Goal: Transaction & Acquisition: Download file/media

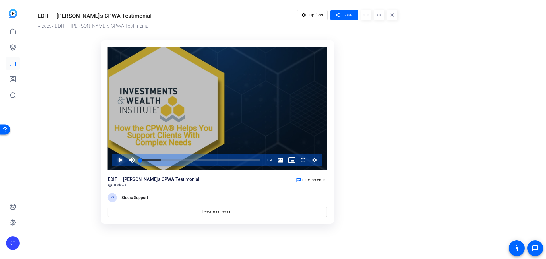
click at [115, 159] on span "Video Player" at bounding box center [115, 160] width 0 height 11
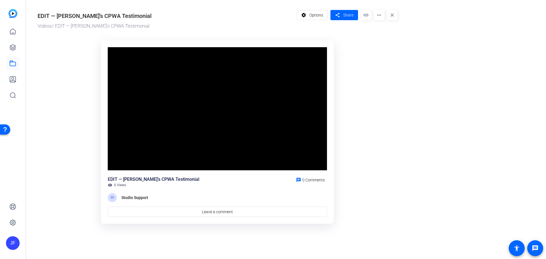
click at [121, 159] on video "Video Player" at bounding box center [217, 108] width 219 height 123
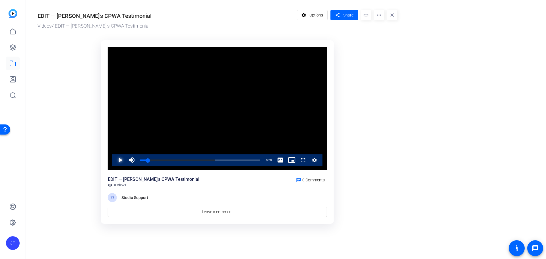
click at [115, 159] on span "Video Player" at bounding box center [115, 160] width 0 height 11
click at [251, 160] on div "Loaded : 95.65% 0:58 0:12" at bounding box center [200, 160] width 120 height 1
click at [247, 160] on div "Loaded : 100.00% 0:56 0:59" at bounding box center [200, 160] width 120 height 1
click at [239, 160] on div "0:57" at bounding box center [194, 160] width 108 height 1
click at [115, 160] on span "Video Player" at bounding box center [115, 160] width 0 height 11
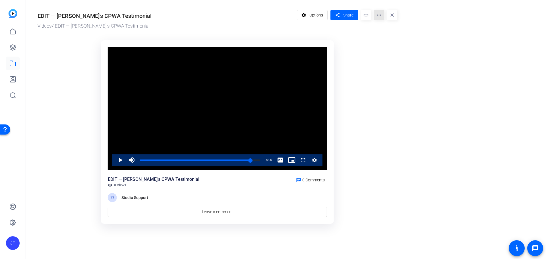
click at [379, 15] on mat-icon "more_horiz" at bounding box center [379, 15] width 10 height 10
click at [391, 39] on span "Download" at bounding box center [390, 39] width 23 height 7
click at [145, 160] on div "54%" at bounding box center [144, 160] width 14 height 1
drag, startPoint x: 146, startPoint y: 160, endPoint x: 141, endPoint y: 161, distance: 5.4
click at [141, 161] on div "Volume Level" at bounding box center [138, 160] width 3 height 1
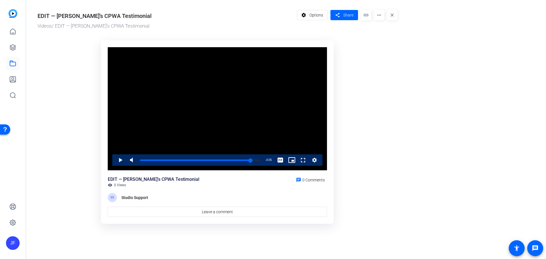
click at [111, 161] on video "Video Player" at bounding box center [217, 108] width 219 height 123
click at [115, 160] on span "Video Player" at bounding box center [115, 160] width 0 height 11
drag, startPoint x: 144, startPoint y: 160, endPoint x: 131, endPoint y: 162, distance: 12.9
click at [131, 162] on div "Replay Unmute 0% Current Time 1:03 / Duration 1:03 Loaded : 100.00% 0:00 0:01 S…" at bounding box center [217, 160] width 210 height 11
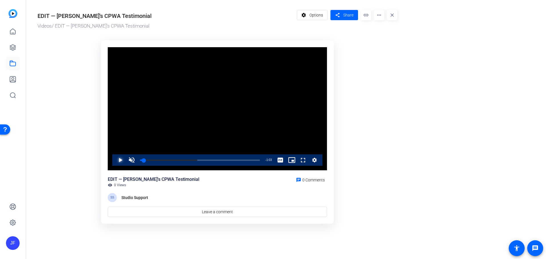
click at [115, 161] on span "Video Player" at bounding box center [115, 160] width 0 height 11
click at [133, 158] on span "Video Player" at bounding box center [131, 160] width 11 height 11
click at [133, 159] on span "Video Player" at bounding box center [131, 160] width 11 height 11
